Goal: Find specific page/section: Find specific page/section

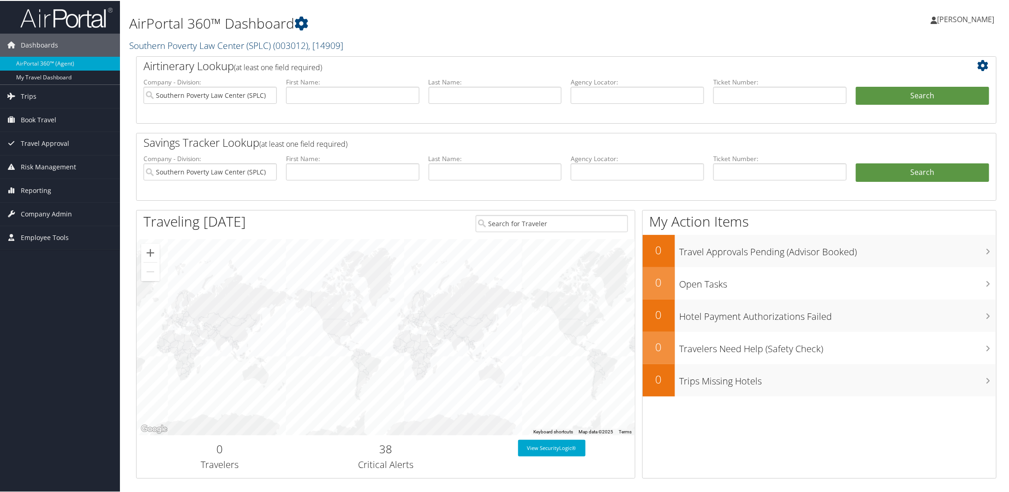
click at [196, 44] on link "Southern Poverty Law Center (SPLC) ( 003012 ) , [ 14909 ]" at bounding box center [236, 44] width 214 height 12
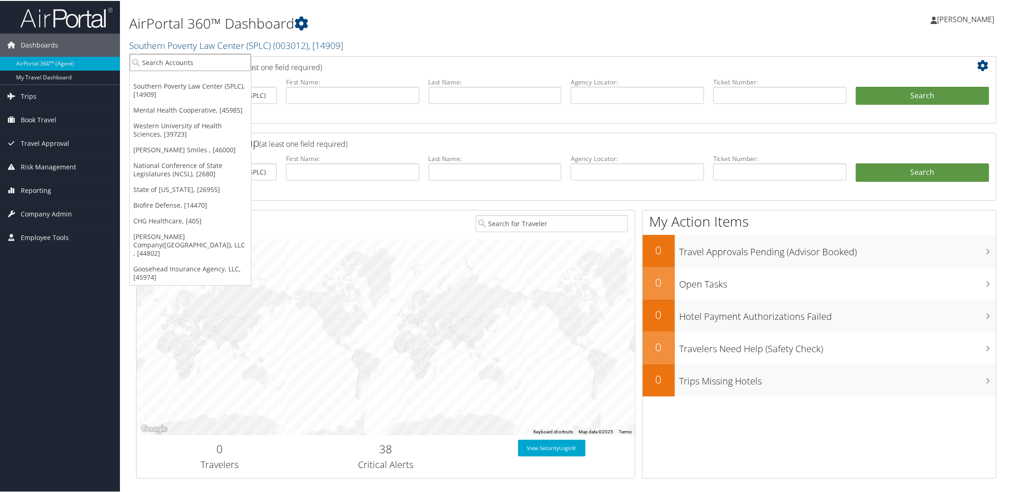
click at [171, 60] on input "search" at bounding box center [190, 61] width 121 height 17
type input "8000"
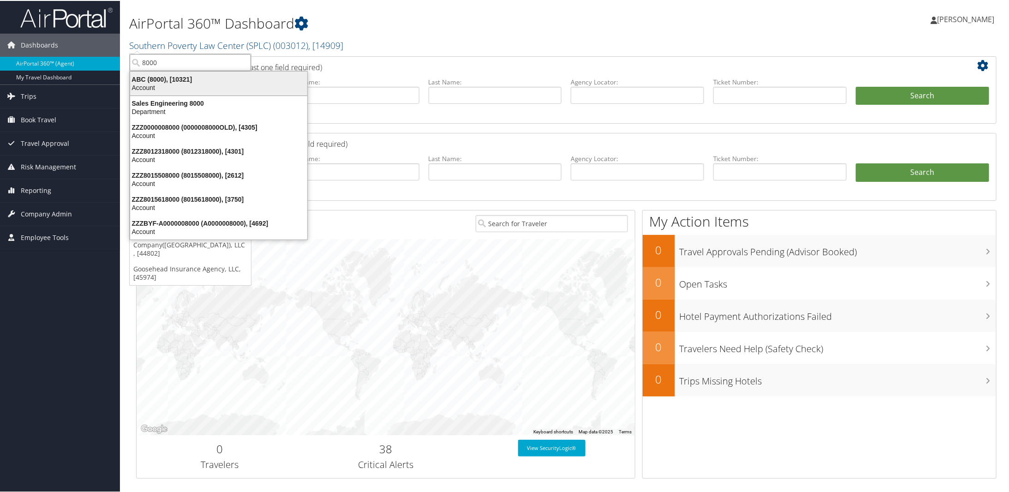
click at [164, 87] on div "Account" at bounding box center [219, 87] width 188 height 8
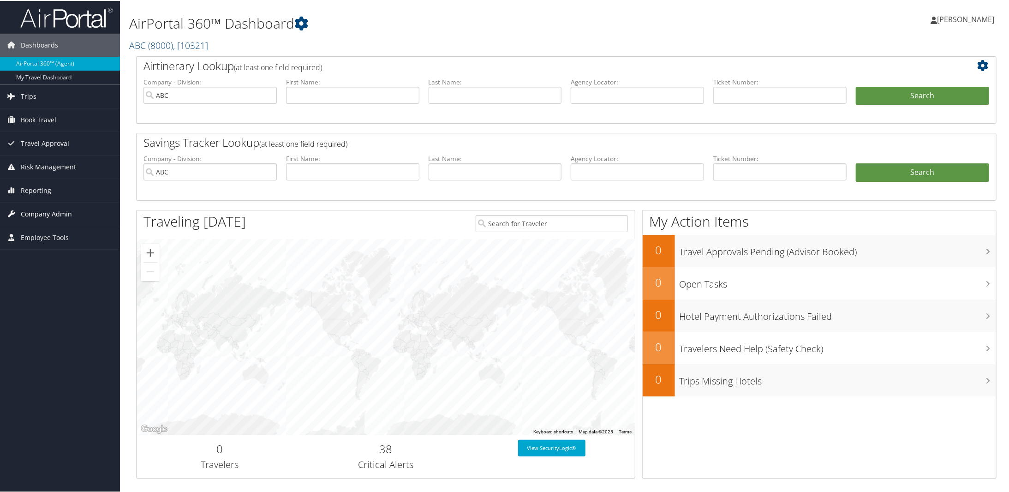
click at [50, 214] on span "Company Admin" at bounding box center [46, 213] width 51 height 23
click at [60, 232] on link "Company Information" at bounding box center [60, 232] width 120 height 14
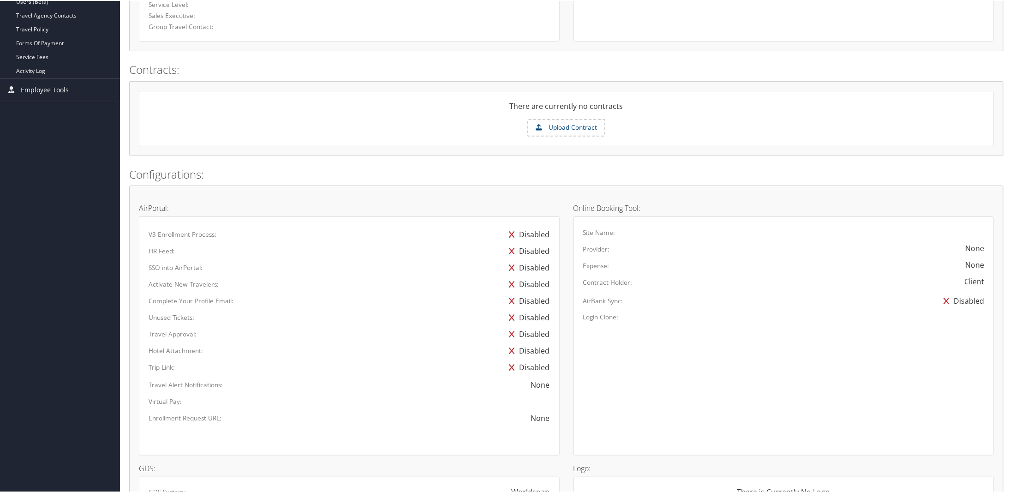
scroll to position [383, 0]
